Goal: Information Seeking & Learning: Learn about a topic

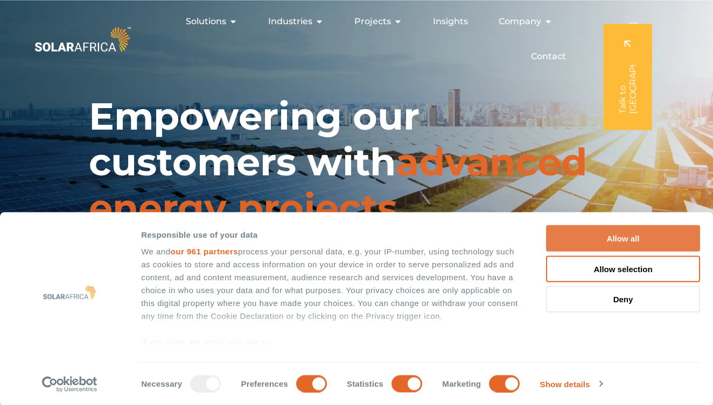
click at [625, 238] on button "Allow all" at bounding box center [623, 239] width 154 height 26
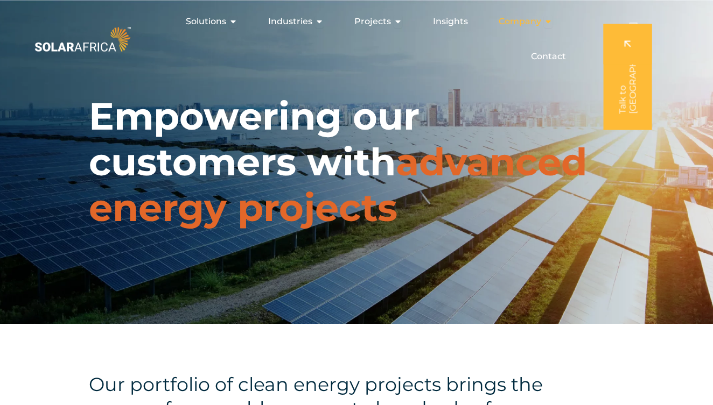
click at [547, 23] on icon "Menu" at bounding box center [548, 21] width 9 height 9
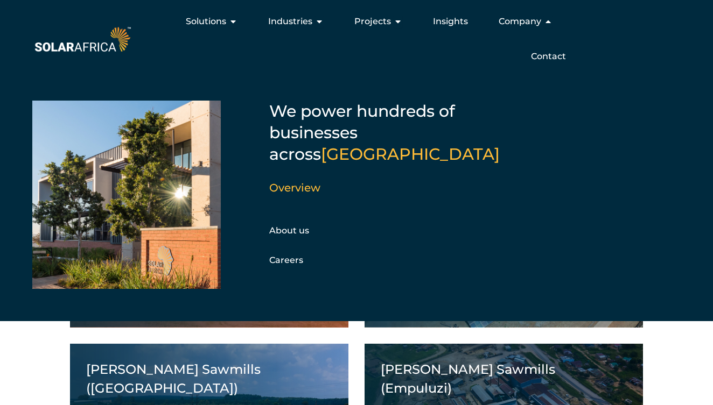
scroll to position [636, 0]
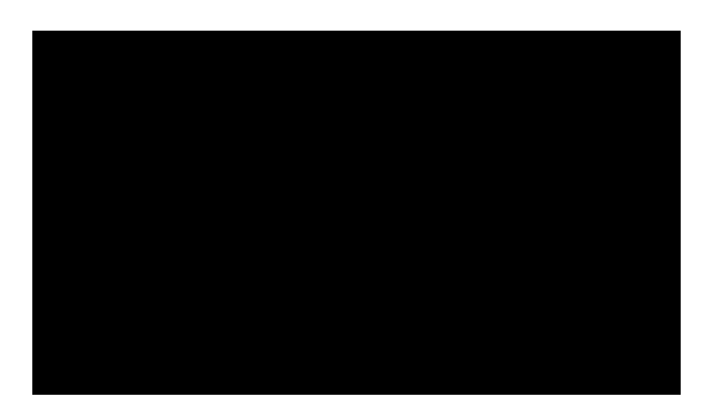
scroll to position [721, 0]
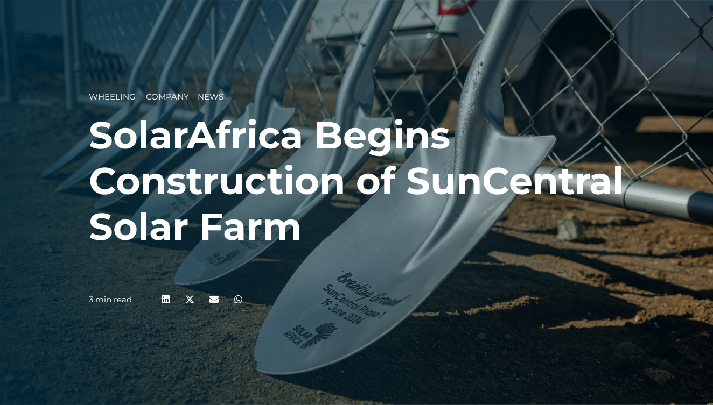
click at [169, 95] on span "Company" at bounding box center [167, 96] width 43 height 10
click at [109, 101] on span "Wheeling" at bounding box center [112, 96] width 47 height 10
click at [557, 203] on h1 "SolarAfrica Begins Construction of SunCentral Solar Farm" at bounding box center [356, 180] width 535 height 137
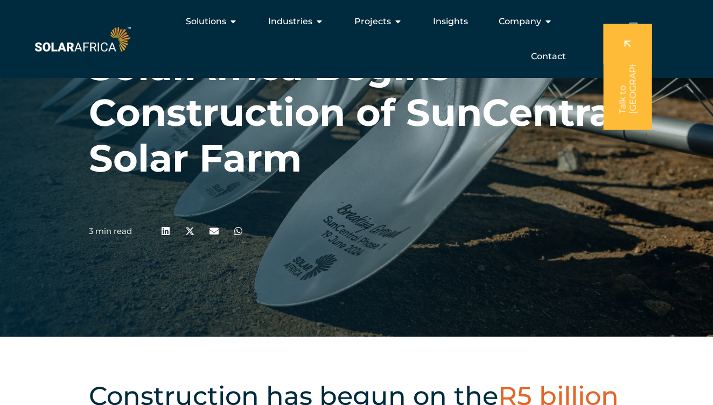
scroll to position [63, 0]
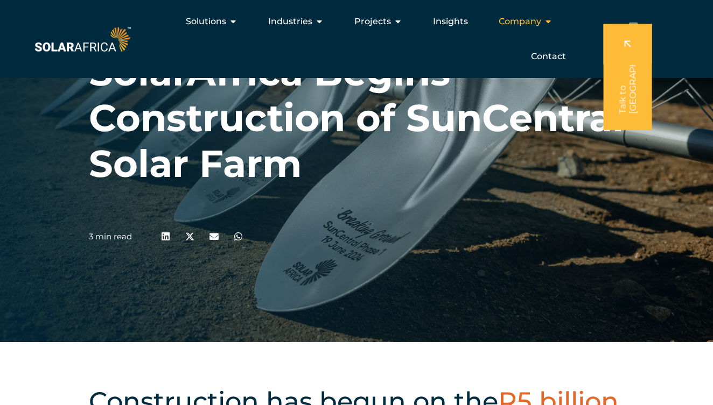
click at [548, 19] on icon "Menu" at bounding box center [548, 21] width 9 height 9
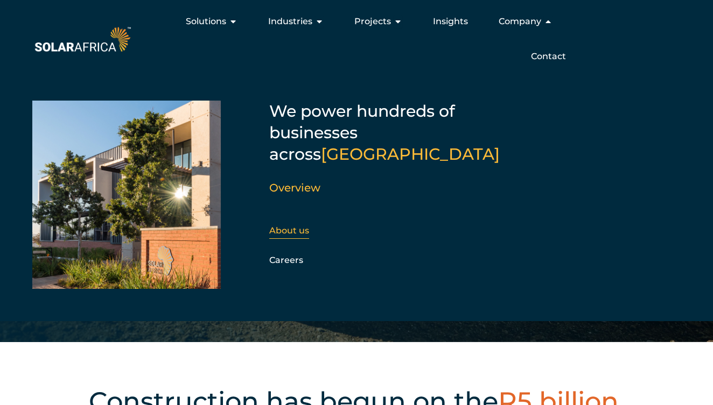
click at [292, 226] on link "About us" at bounding box center [289, 231] width 40 height 10
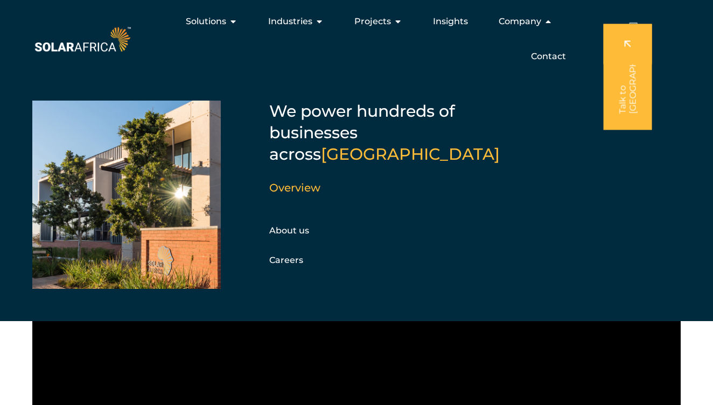
scroll to position [530, 0]
click at [693, 355] on div at bounding box center [356, 404] width 713 height 364
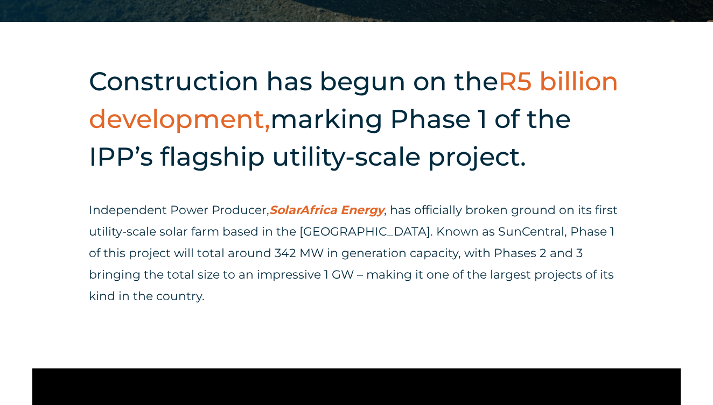
scroll to position [395, 0]
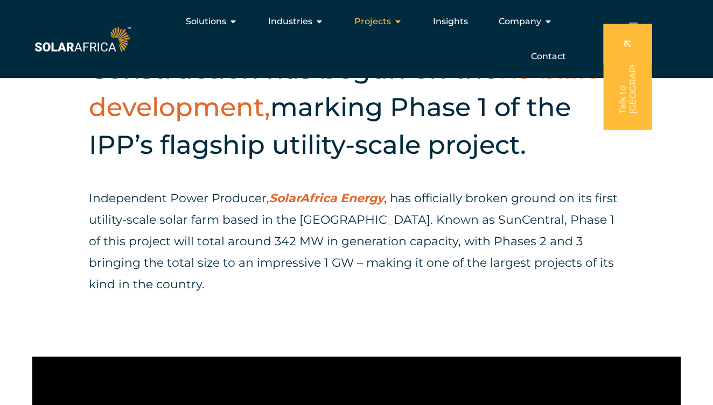
click at [397, 21] on icon "Menu" at bounding box center [397, 21] width 9 height 9
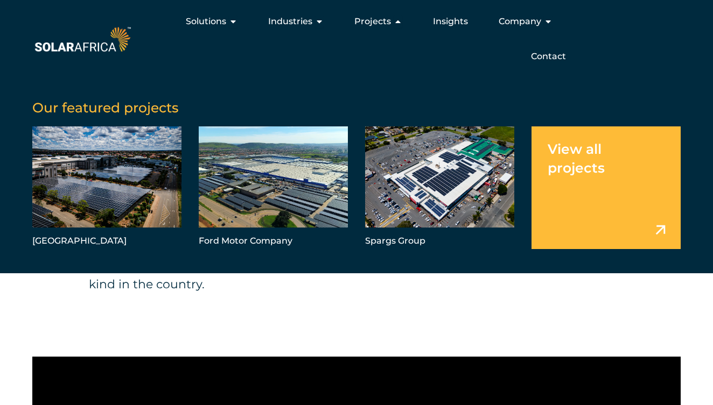
click at [662, 231] on link "Menu" at bounding box center [605, 187] width 149 height 123
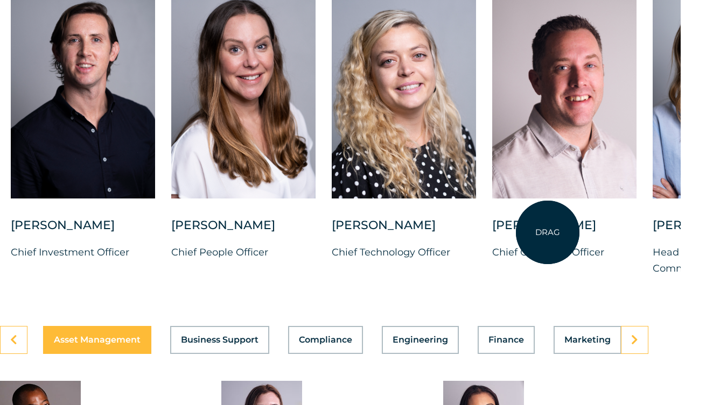
scroll to position [2854, 32]
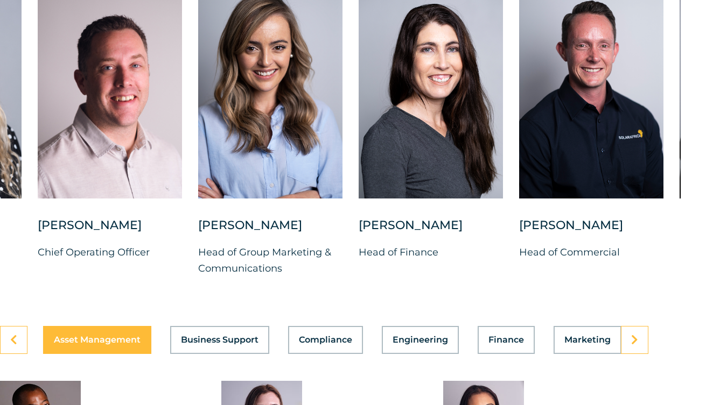
drag, startPoint x: 419, startPoint y: 318, endPoint x: -35, endPoint y: 205, distance: 468.2
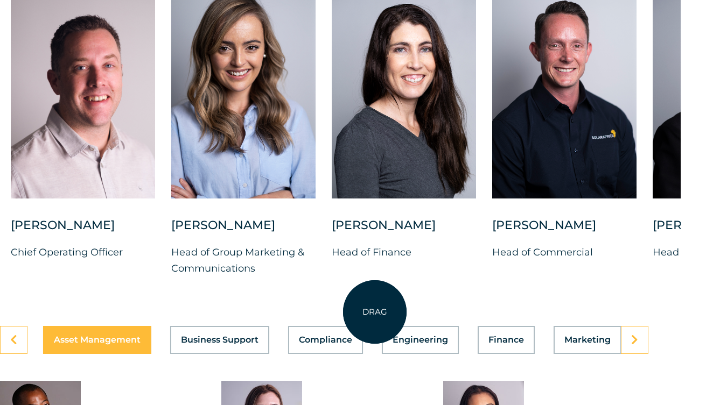
drag, startPoint x: 600, startPoint y: 328, endPoint x: 375, endPoint y: 312, distance: 225.5
click at [375, 312] on div "DRAG Charl Alheit Chief Investment Officer Candice Seggie Chief People Officer …" at bounding box center [324, 149] width 713 height 353
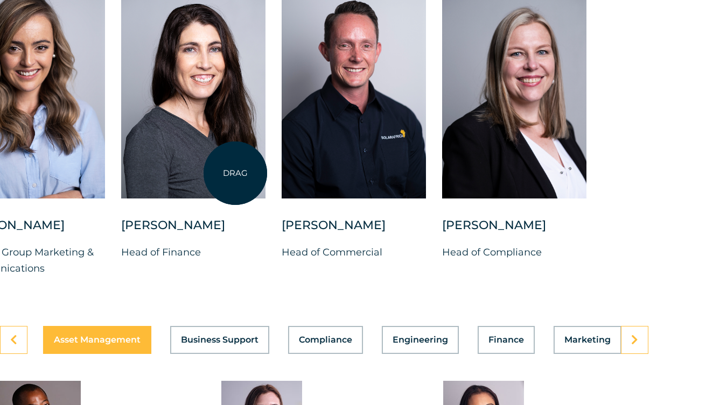
drag, startPoint x: 485, startPoint y: 186, endPoint x: 235, endPoint y: 173, distance: 250.6
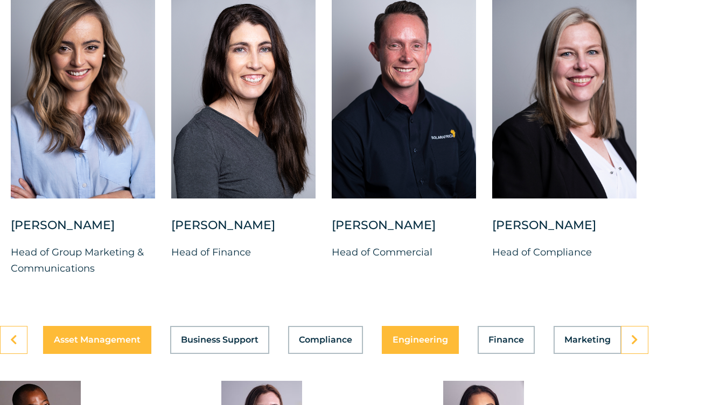
click at [409, 344] on span "Engineering" at bounding box center [419, 340] width 55 height 9
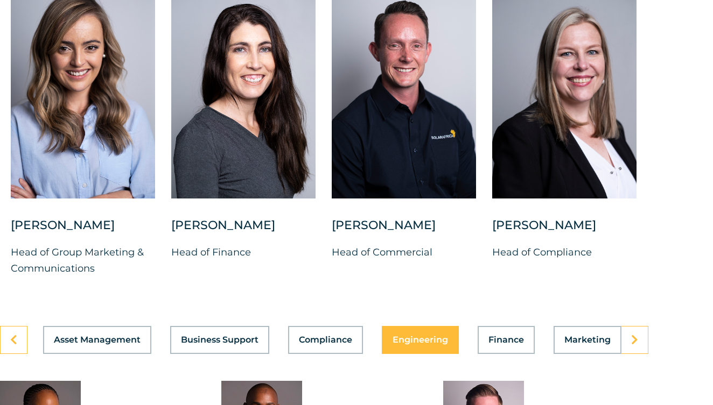
click at [422, 354] on button "Engineering" at bounding box center [420, 340] width 77 height 28
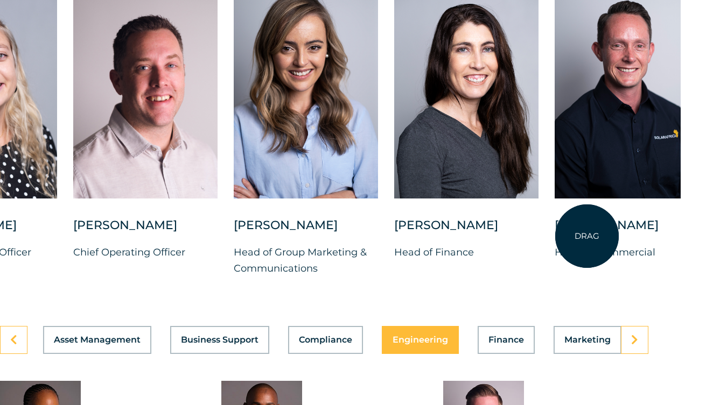
drag, startPoint x: 364, startPoint y: 272, endPoint x: 587, endPoint y: 236, distance: 225.7
click at [587, 236] on div "Brandon Horn Head of Commercial" at bounding box center [626, 130] width 144 height 293
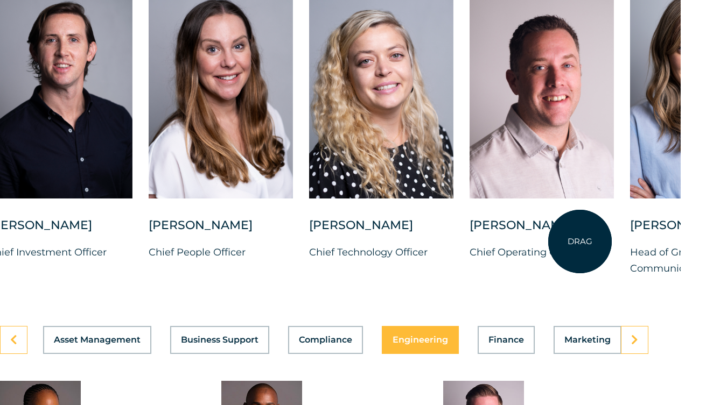
drag, startPoint x: 274, startPoint y: 256, endPoint x: 580, endPoint y: 242, distance: 306.1
click at [580, 242] on div "Vincent Labuschagne Chief Operating Officer" at bounding box center [541, 130] width 144 height 293
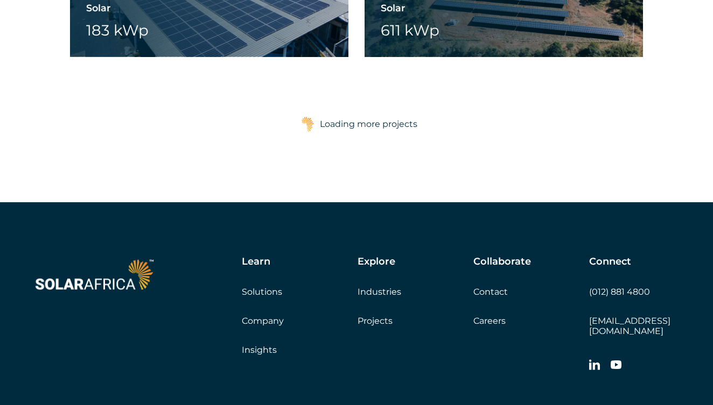
scroll to position [1811, 0]
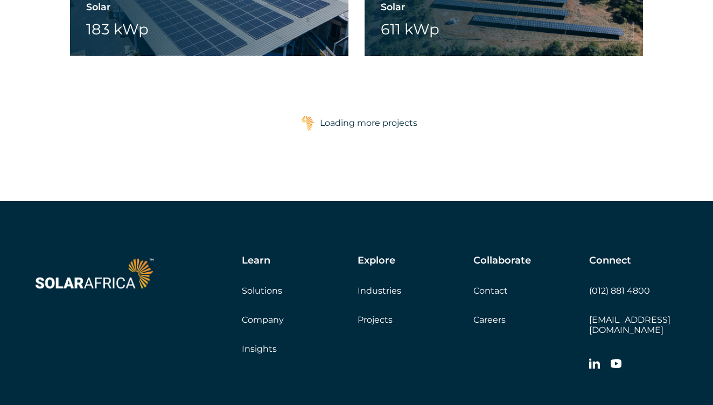
click at [270, 290] on link "Solutions" at bounding box center [262, 291] width 40 height 10
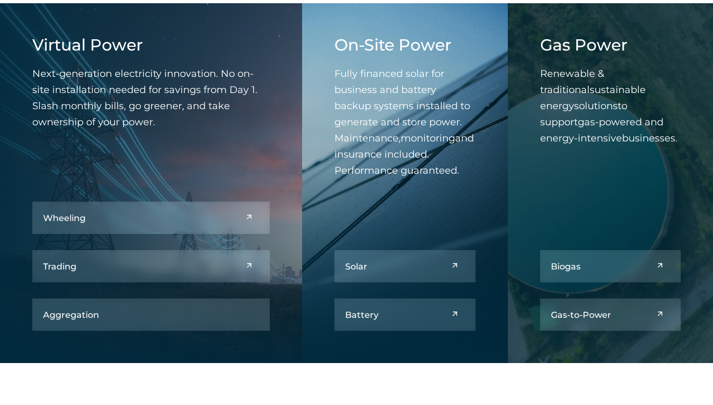
scroll to position [507, 0]
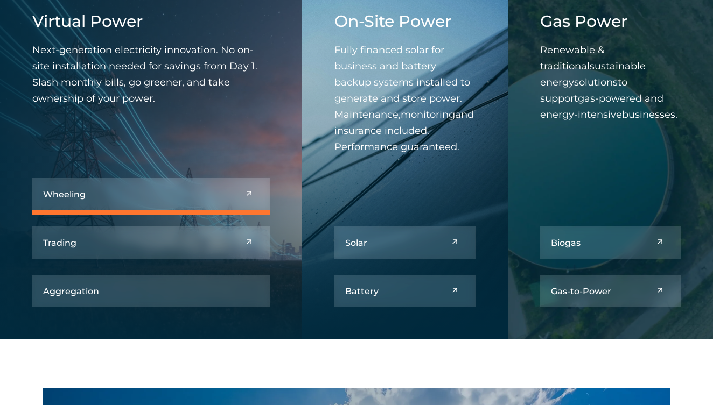
click at [250, 195] on link at bounding box center [150, 194] width 237 height 32
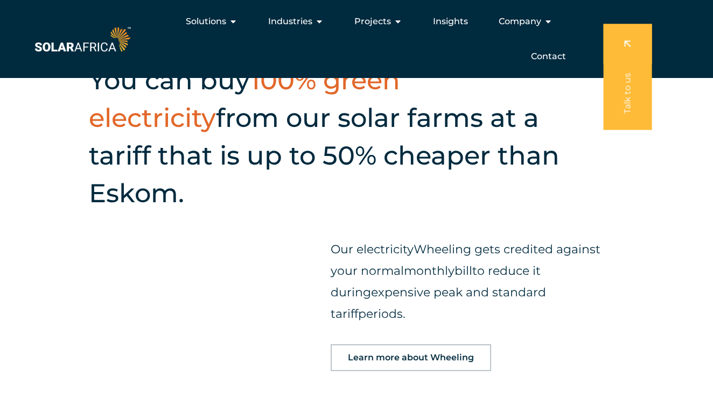
scroll to position [758, 0]
